Goal: Task Accomplishment & Management: Manage account settings

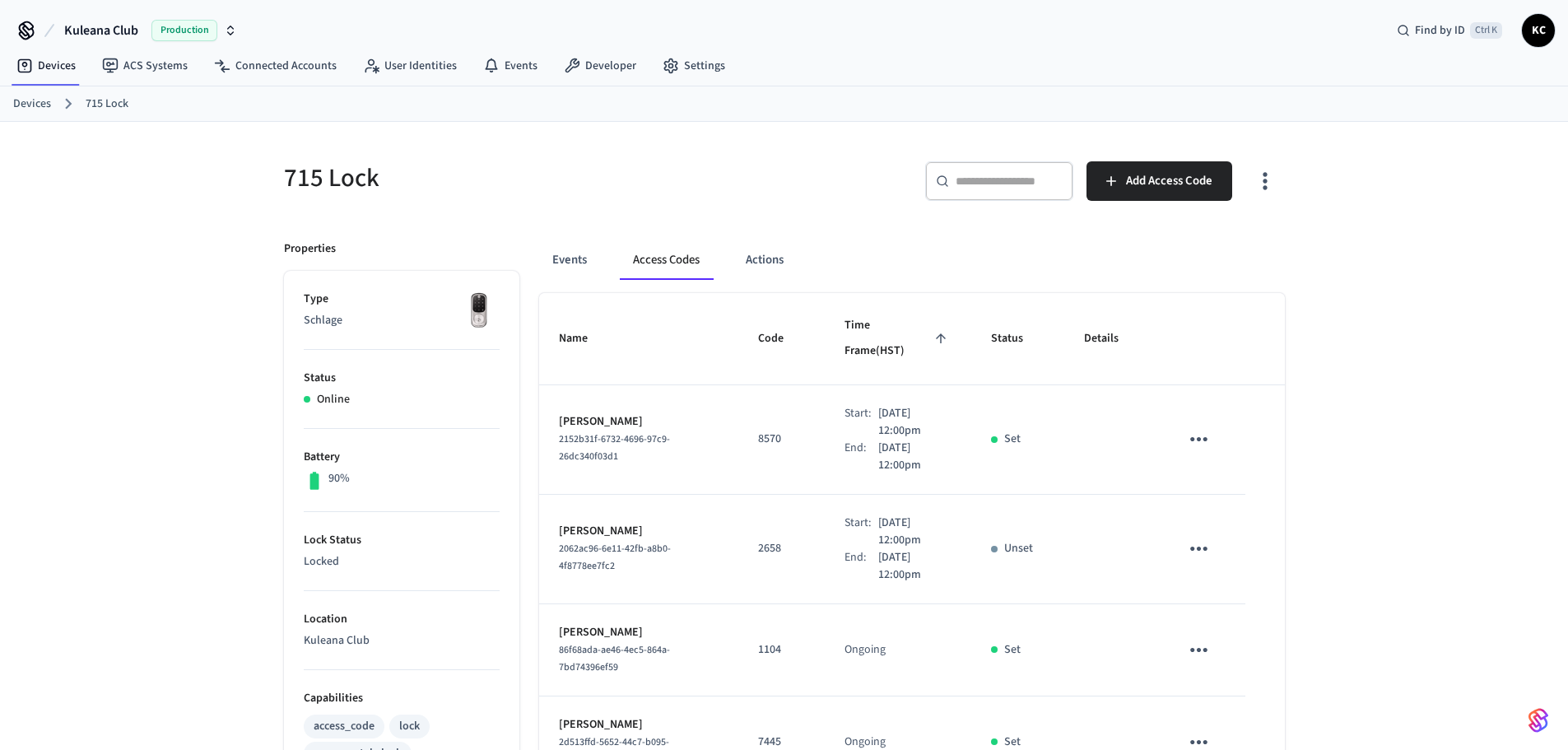
click at [591, 137] on div "715 Lock ​ ​ Add Access Code Properties Type Schlage Status Online Battery 90% …" at bounding box center [784, 725] width 1054 height 1208
click at [12, 100] on div "Devices 715 Lock" at bounding box center [784, 103] width 1568 height 35
click at [38, 104] on link "Devices" at bounding box center [32, 104] width 38 height 17
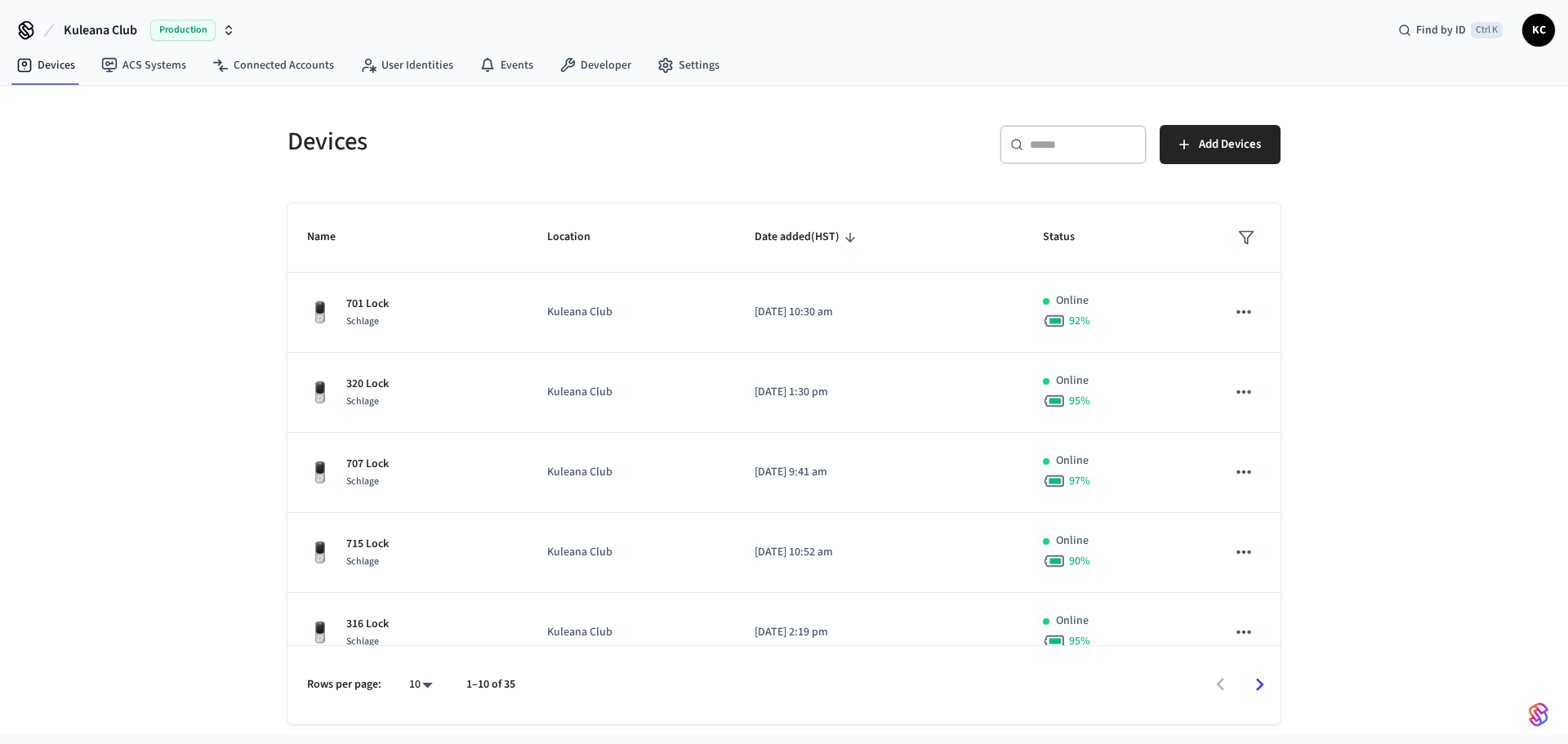
click at [1023, 140] on div "​ ​" at bounding box center [1072, 144] width 147 height 39
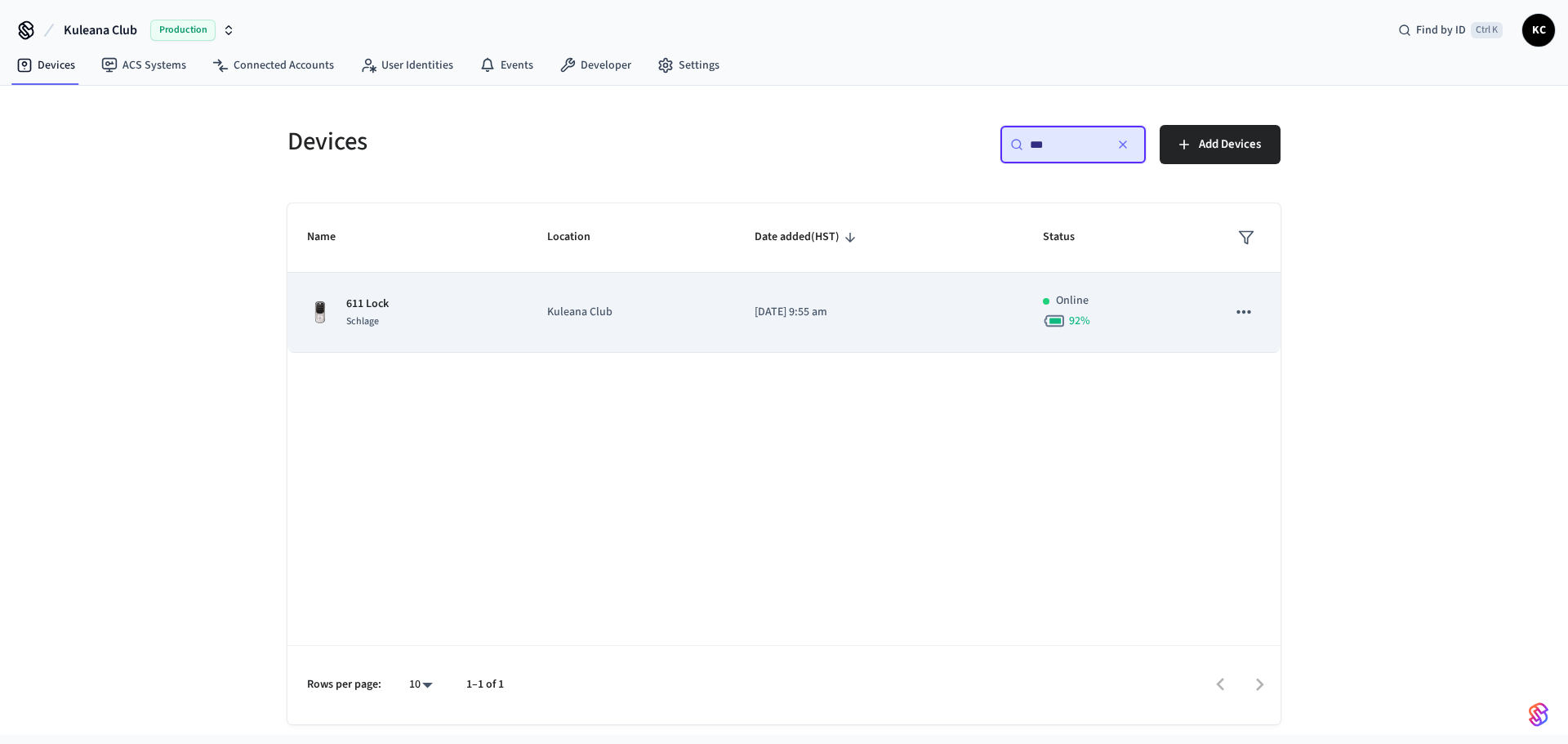
type input "***"
click at [839, 327] on td "[DATE] 9:55 am" at bounding box center [879, 313] width 288 height 80
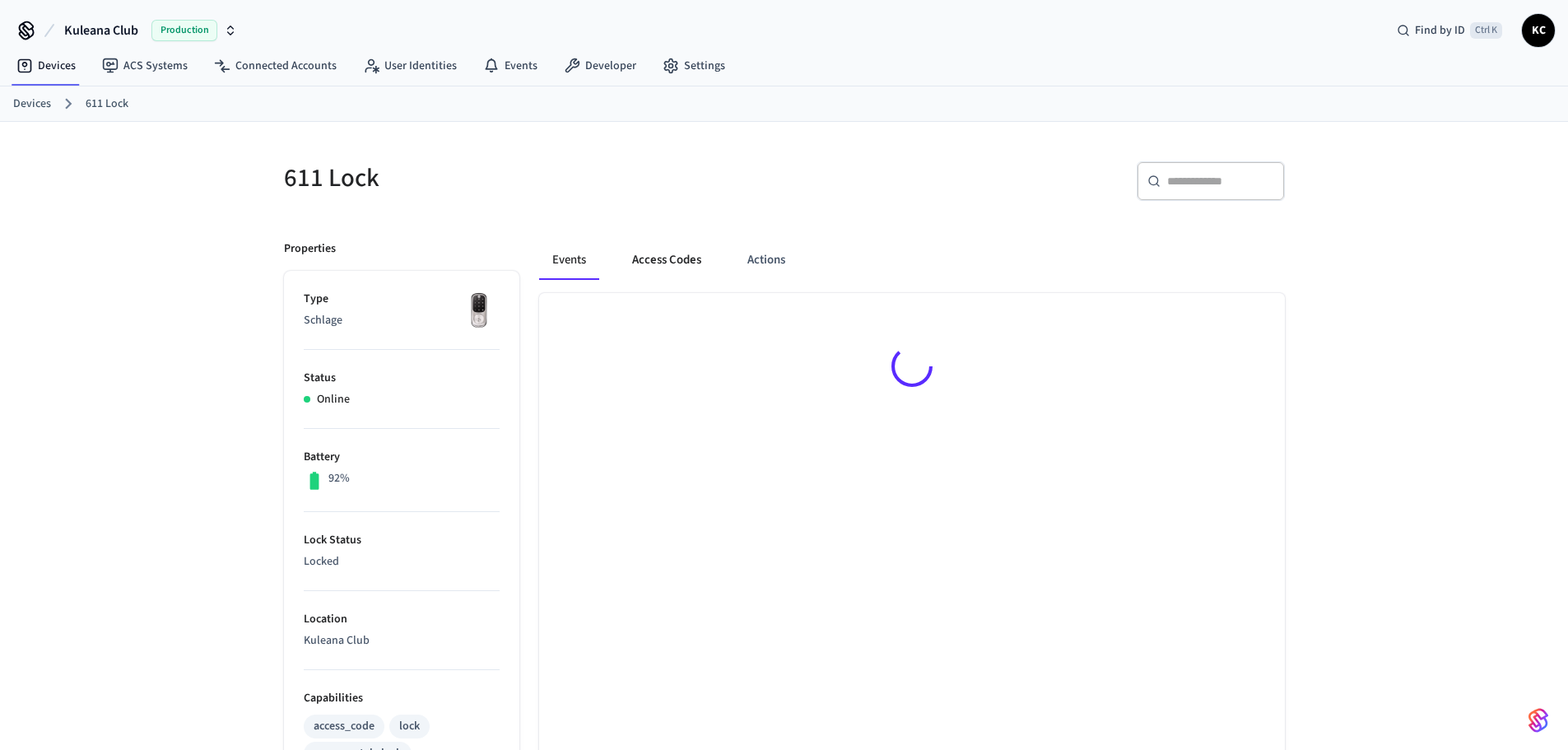
click at [701, 257] on button "Access Codes" at bounding box center [667, 260] width 96 height 39
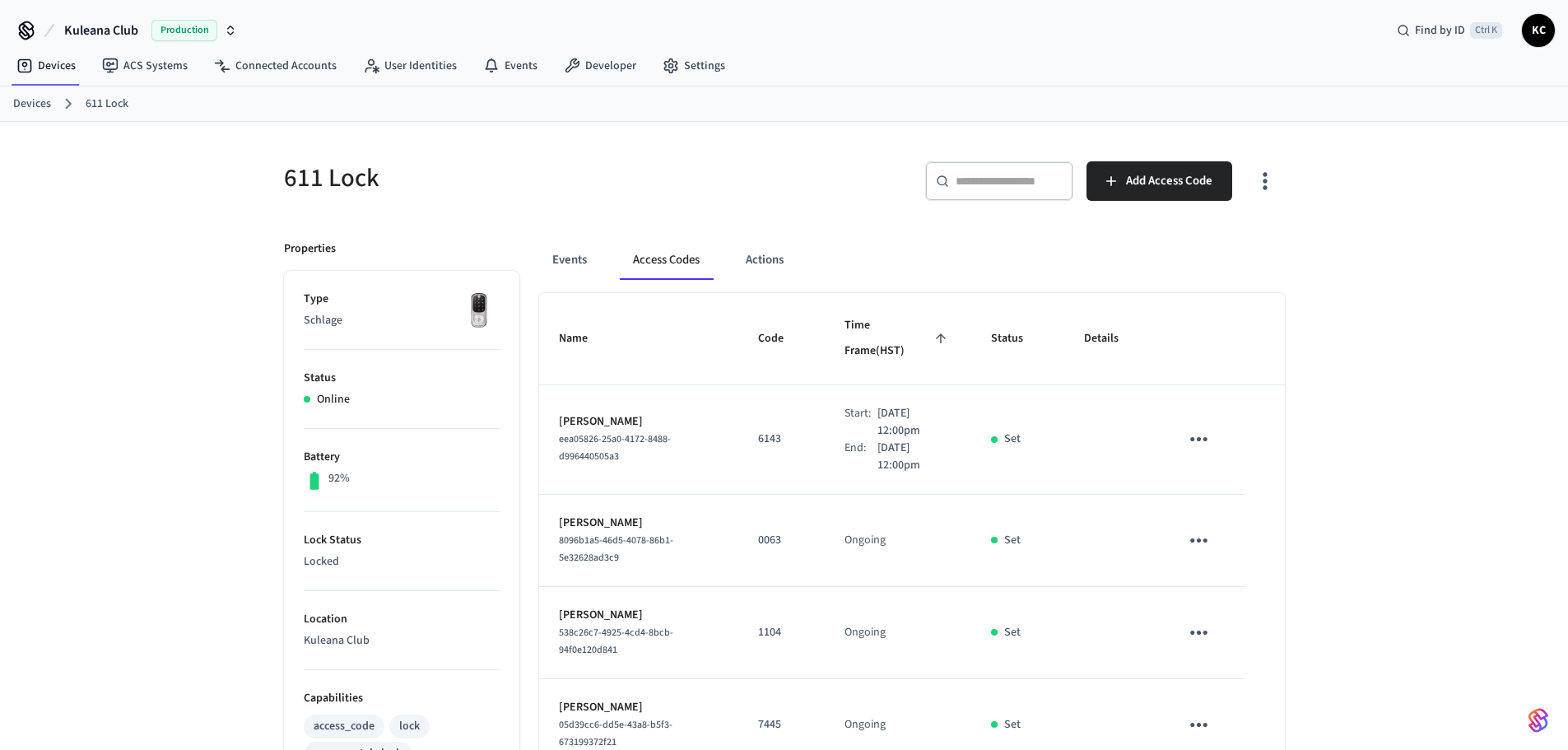
click at [1327, 407] on div "611 Lock ​ ​ Add Access Code Properties Type Schlage Status Online Battery 92% …" at bounding box center [784, 762] width 1568 height 1282
click at [32, 107] on link "Devices" at bounding box center [32, 104] width 38 height 17
